Goal: Task Accomplishment & Management: Manage account settings

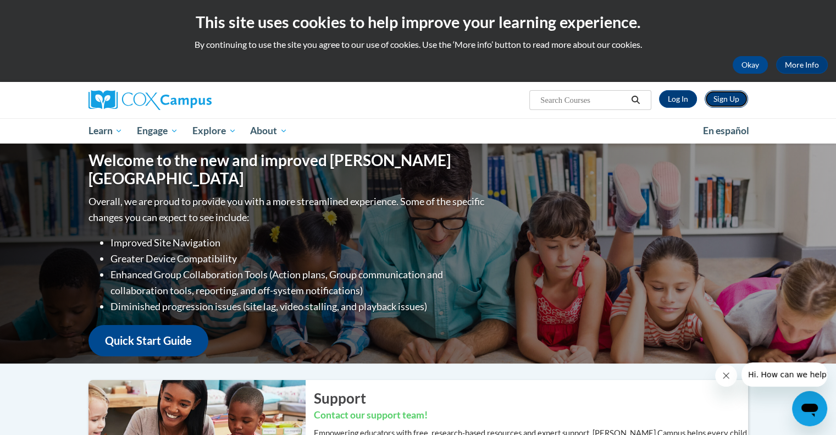
click at [725, 94] on link "Sign Up" at bounding box center [725, 99] width 43 height 18
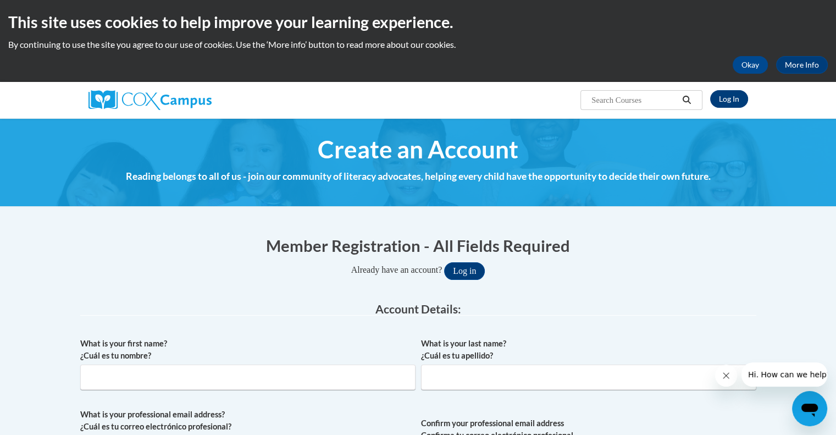
type input "[EMAIL_ADDRESS][DOMAIN_NAME]"
click at [724, 101] on link "Log In" at bounding box center [729, 99] width 38 height 18
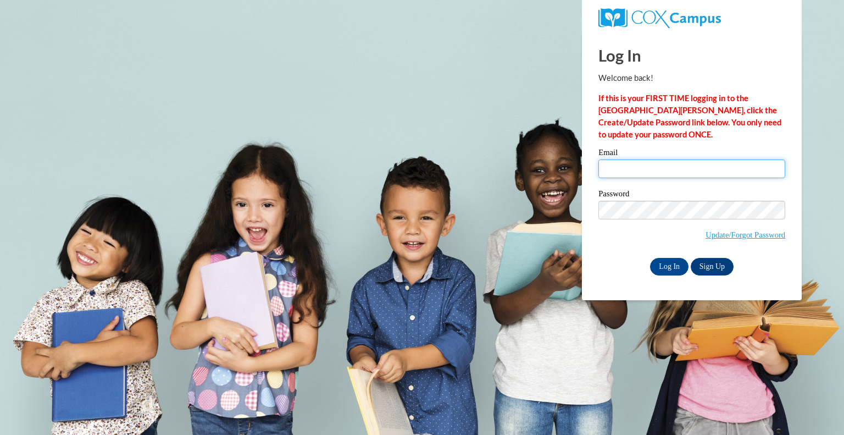
click at [660, 172] on input "Email" at bounding box center [691, 168] width 187 height 19
type input "kausse@kusd.edu"
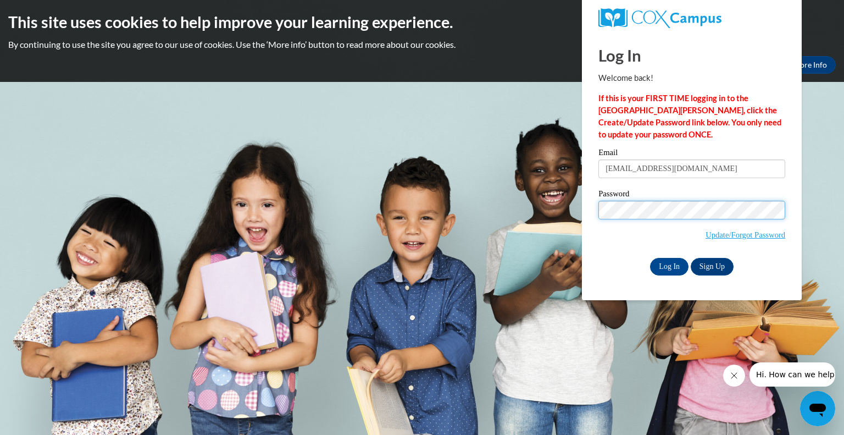
click at [581, 207] on body "This site uses cookies to help improve your learning experience. By continuing …" at bounding box center [422, 217] width 844 height 435
click at [650, 258] on input "Log In" at bounding box center [669, 267] width 38 height 18
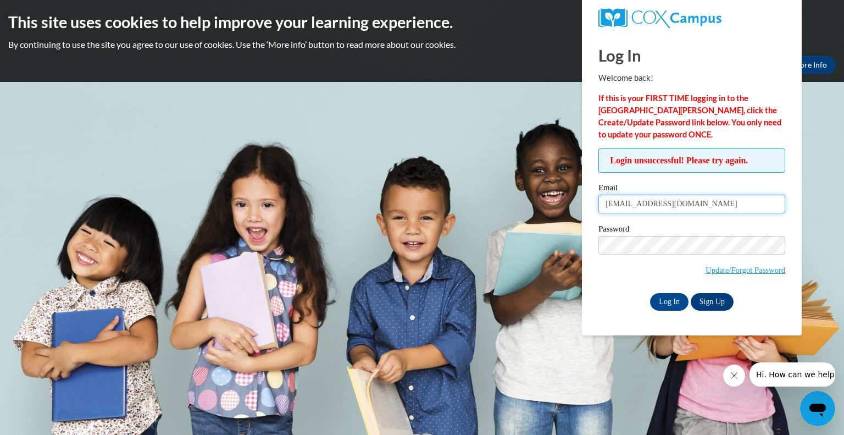
click at [636, 204] on input "kausse@kusd.edu" at bounding box center [691, 204] width 187 height 19
type input "kausse@teachers.kusd.edu"
click at [650, 293] on input "Log In" at bounding box center [669, 302] width 38 height 18
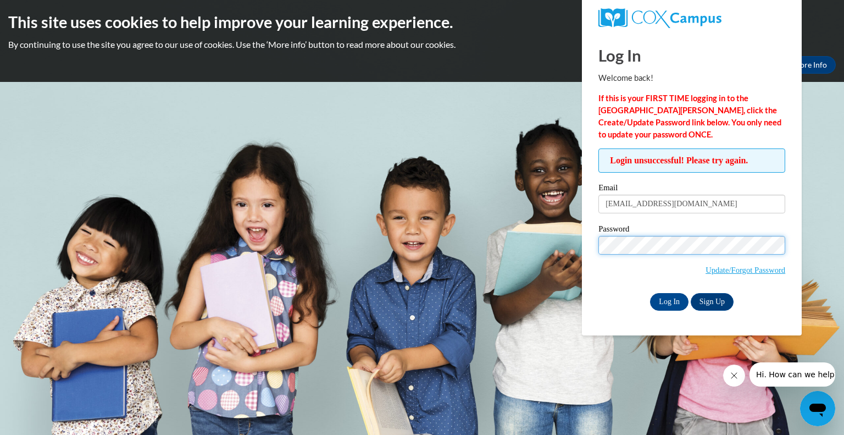
click at [650, 293] on input "Log In" at bounding box center [669, 302] width 38 height 18
click at [655, 206] on input "kausse@teachers.kusd.edu" at bounding box center [691, 204] width 187 height 19
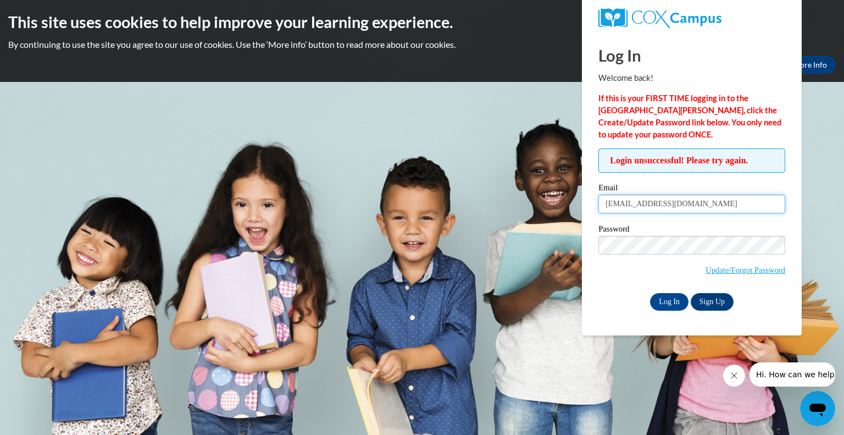
type input "kausse@kusd.edu"
click at [673, 303] on input "Log In" at bounding box center [669, 302] width 38 height 18
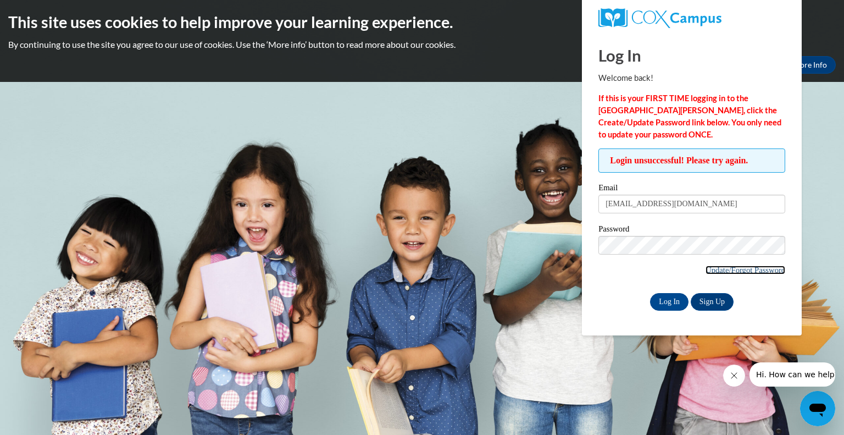
click at [710, 268] on link "Update/Forgot Password" at bounding box center [746, 269] width 80 height 9
